Goal: Check status: Check status

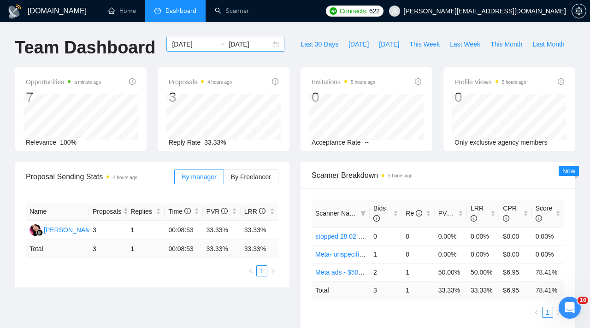
click at [202, 47] on input "[DATE]" at bounding box center [193, 44] width 42 height 10
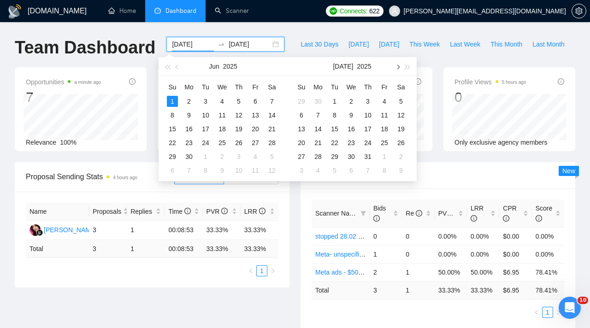
click at [401, 66] on button "button" at bounding box center [397, 66] width 10 height 18
type input "[DATE]"
click at [371, 103] on div "4" at bounding box center [367, 101] width 11 height 11
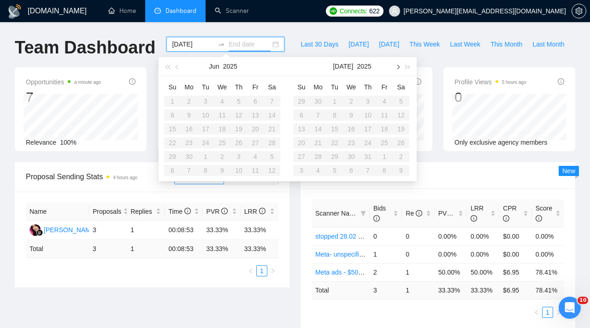
click at [397, 66] on span "button" at bounding box center [397, 66] width 5 height 5
type input "[DATE]"
click at [363, 103] on div "4" at bounding box center [367, 101] width 11 height 11
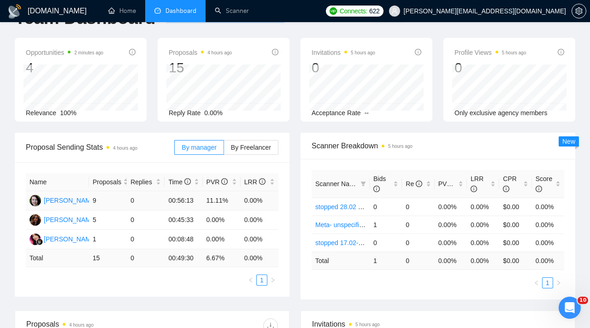
scroll to position [33, 0]
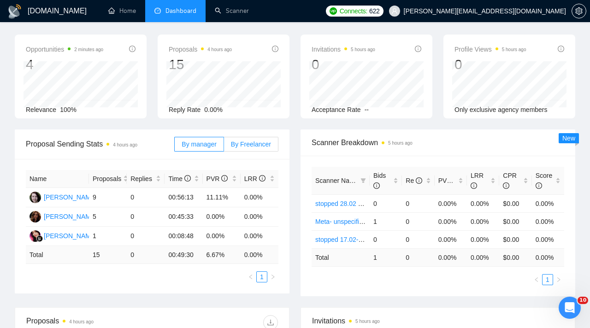
click at [247, 148] on label "By Freelancer" at bounding box center [251, 144] width 54 height 15
click at [224, 146] on input "By Freelancer" at bounding box center [224, 146] width 0 height 0
